Goal: Task Accomplishment & Management: Complete application form

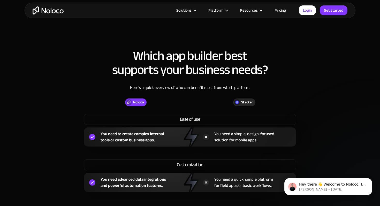
scroll to position [526, 0]
click at [191, 10] on div "Solutions" at bounding box center [183, 10] width 15 height 7
click at [193, 11] on div "Solutions" at bounding box center [186, 10] width 32 height 7
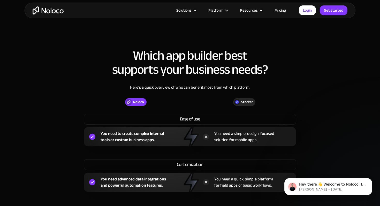
click at [193, 11] on div "Solutions" at bounding box center [186, 10] width 32 height 7
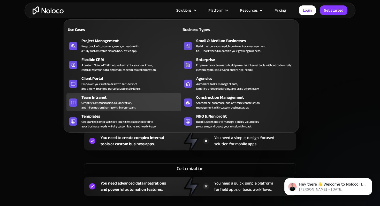
scroll to position [521, 0]
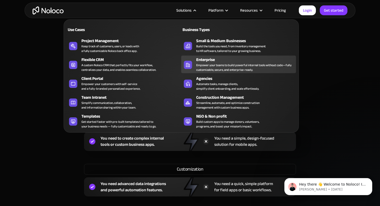
click at [225, 66] on div "Empower your teams to build powerful internal tools without code—fully customiz…" at bounding box center [244, 67] width 97 height 9
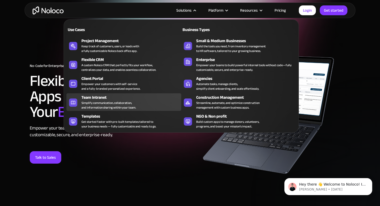
scroll to position [20, 0]
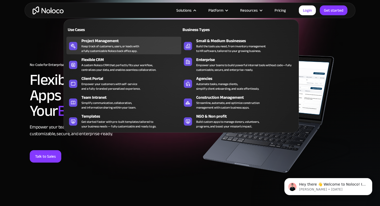
click at [122, 44] on div "Keep track of customers, users, or leads with a fully customizable Noloco back …" at bounding box center [110, 48] width 58 height 9
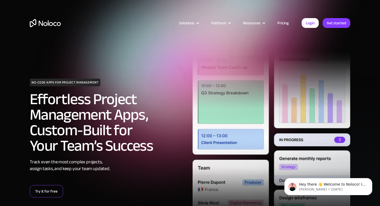
click at [50, 193] on link "Try it for free" at bounding box center [46, 191] width 33 height 12
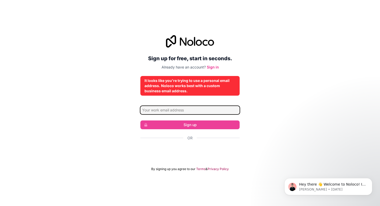
click at [220, 107] on input "Email address" at bounding box center [189, 110] width 99 height 8
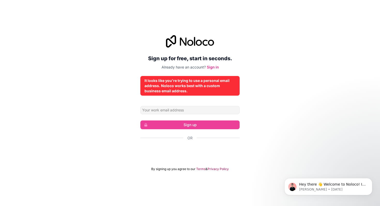
click at [251, 145] on div "Sign up for free, start in seconds. Already have an account? Sign in It looks l…" at bounding box center [190, 103] width 380 height 150
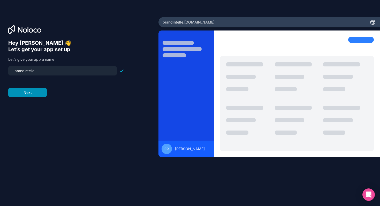
click at [31, 94] on button "Next" at bounding box center [27, 92] width 38 height 9
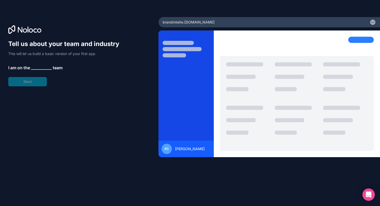
click at [40, 69] on span "__________" at bounding box center [41, 68] width 21 height 6
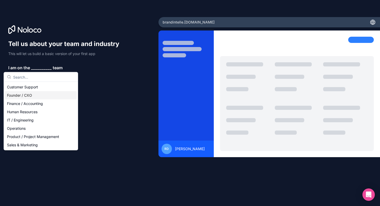
click at [40, 99] on div "Founder / CXO" at bounding box center [41, 95] width 72 height 8
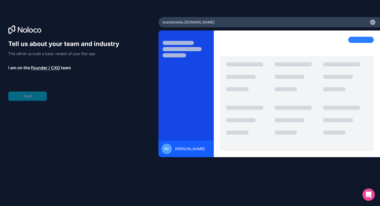
click at [37, 92] on div "Tell us about your team and industry This will let us build a basic version of …" at bounding box center [66, 70] width 116 height 61
click at [39, 83] on span "__________" at bounding box center [43, 82] width 21 height 6
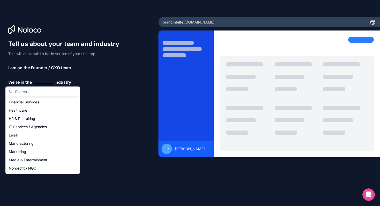
scroll to position [36, 0]
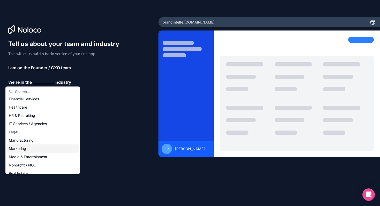
click at [37, 146] on div "Marketing" at bounding box center [43, 148] width 72 height 8
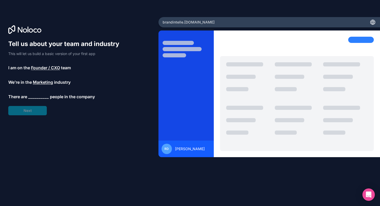
click at [41, 98] on span "__________" at bounding box center [38, 96] width 21 height 6
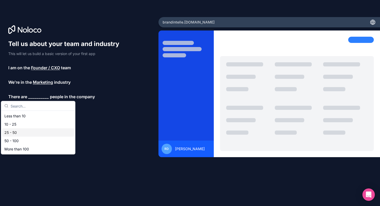
click at [38, 131] on div "25 - 50" at bounding box center [38, 132] width 72 height 8
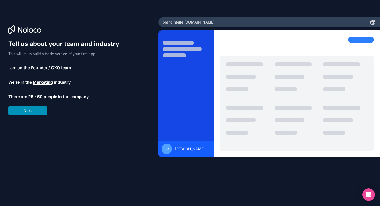
click at [38, 108] on button "Next" at bounding box center [27, 110] width 38 height 9
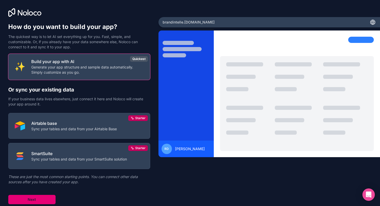
click at [43, 197] on button "Next" at bounding box center [31, 199] width 47 height 9
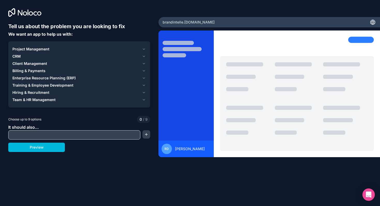
click at [58, 132] on input "text" at bounding box center [74, 134] width 129 height 7
click at [58, 151] on button "Preview" at bounding box center [36, 147] width 57 height 9
click at [40, 51] on span "Project Management" at bounding box center [30, 48] width 37 height 5
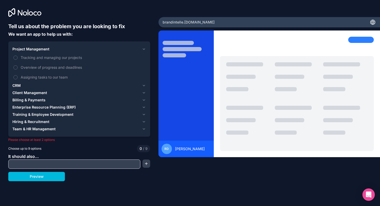
click at [41, 59] on span "Tracking and managing our projects" at bounding box center [83, 57] width 124 height 5
click at [18, 59] on button "Tracking and managing our projects" at bounding box center [15, 58] width 4 height 4
click at [14, 84] on span "CRM" at bounding box center [16, 85] width 8 height 5
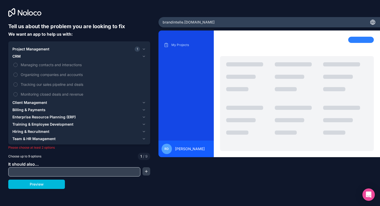
click at [31, 67] on span "Managing contacts and interactions" at bounding box center [83, 64] width 124 height 5
click at [18, 67] on button "Managing contacts and interactions" at bounding box center [15, 65] width 4 height 4
click at [36, 109] on span "Billing & Payments" at bounding box center [28, 109] width 33 height 5
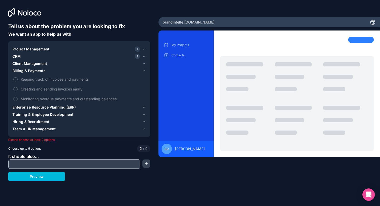
click at [40, 95] on label "Monitoring overdue payments and outstanding balances" at bounding box center [79, 99] width 134 height 10
click at [18, 97] on button "Monitoring overdue payments and outstanding balances" at bounding box center [15, 99] width 4 height 4
click at [75, 191] on div "Tell us about the problem you are looking to fix We want an app to help us with…" at bounding box center [190, 103] width 380 height 206
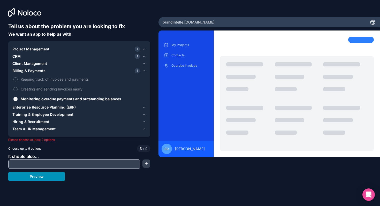
click at [52, 178] on button "Preview" at bounding box center [36, 176] width 57 height 9
